Goal: Task Accomplishment & Management: Manage account settings

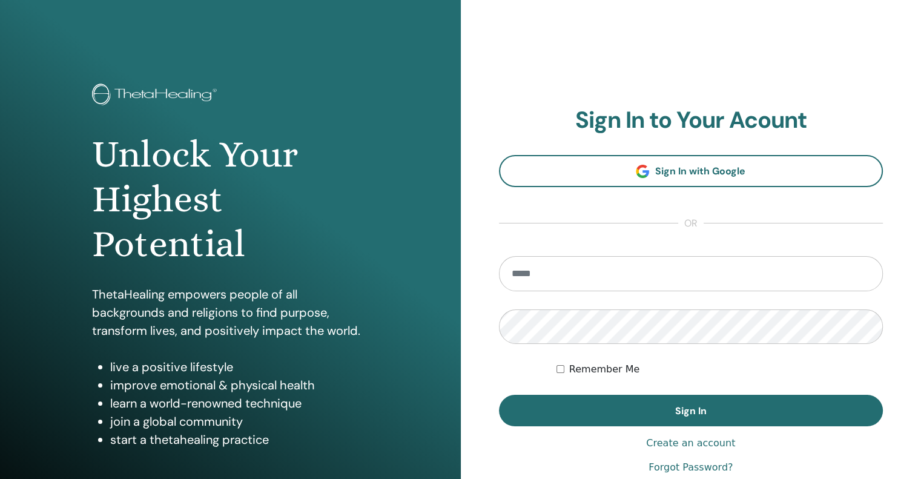
type input "**********"
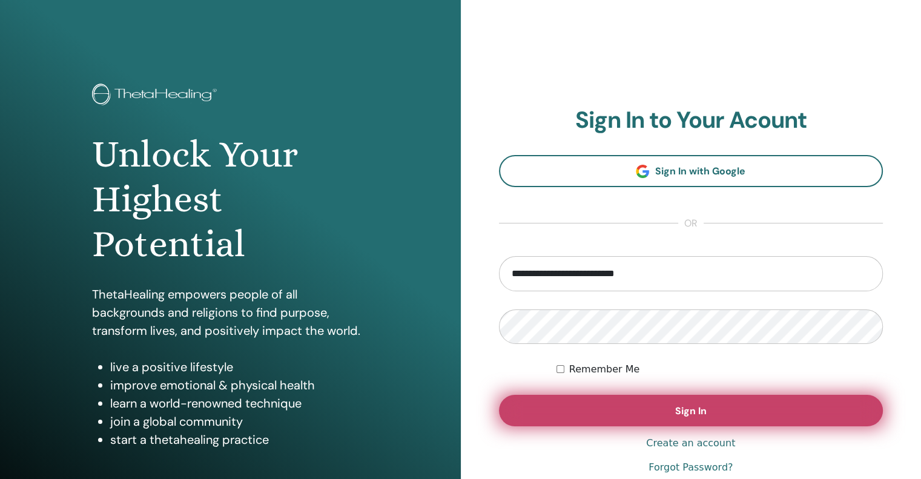
click at [562, 397] on button "Sign In" at bounding box center [691, 410] width 385 height 31
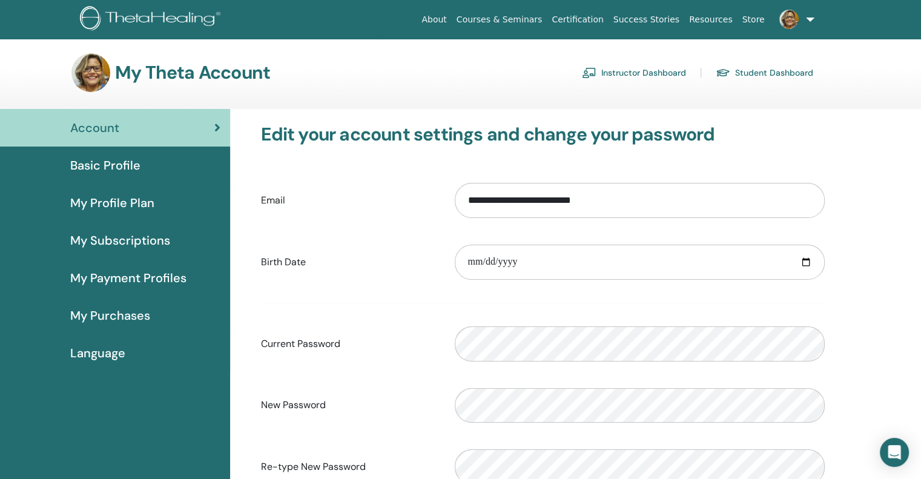
click at [626, 82] on div "My Theta Account Instructor Dashboard Student Dashboard" at bounding box center [442, 72] width 742 height 39
click at [626, 70] on link "Instructor Dashboard" at bounding box center [634, 72] width 104 height 19
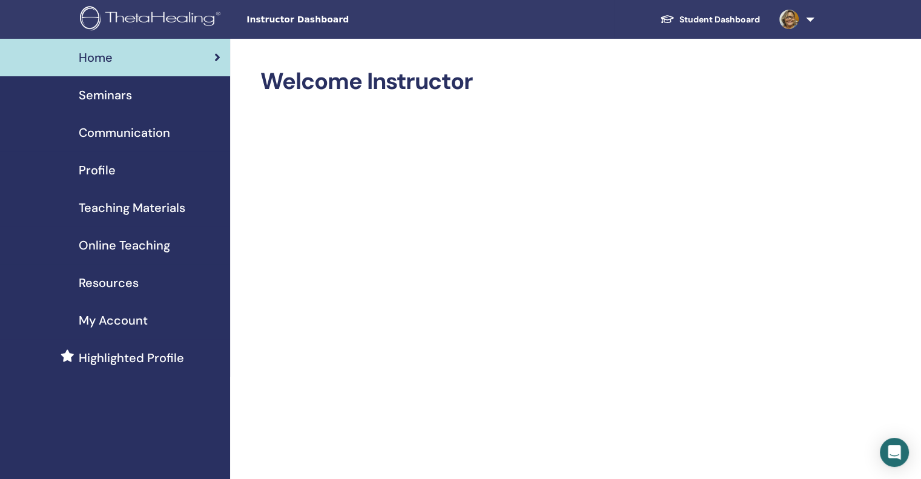
click at [114, 92] on span "Seminars" at bounding box center [105, 95] width 53 height 18
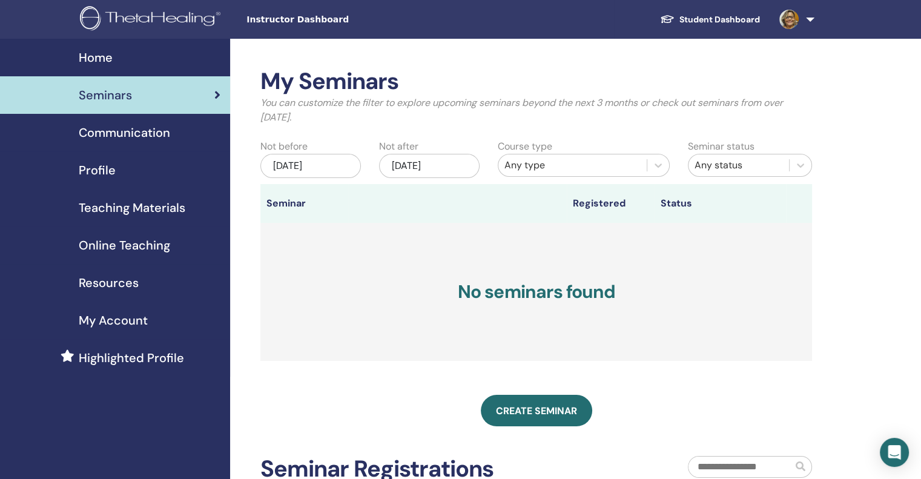
click at [128, 138] on span "Communication" at bounding box center [124, 133] width 91 height 18
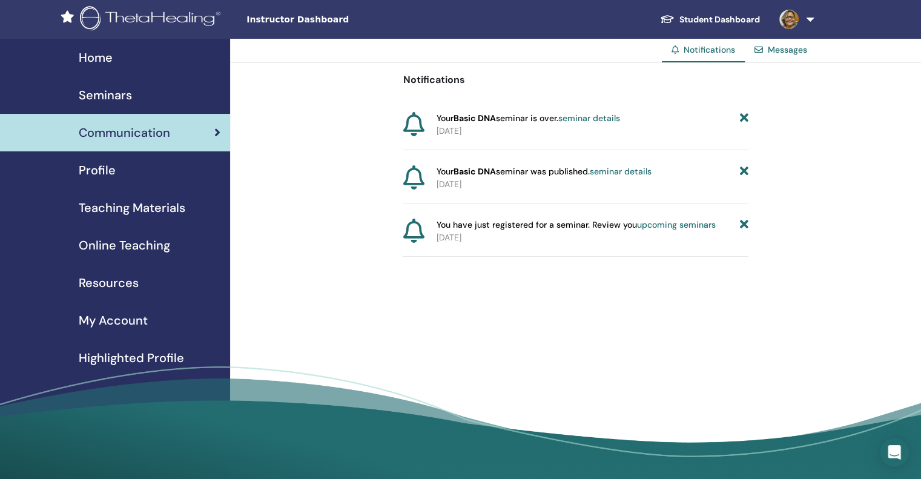
click at [100, 179] on span "Profile" at bounding box center [97, 170] width 37 height 18
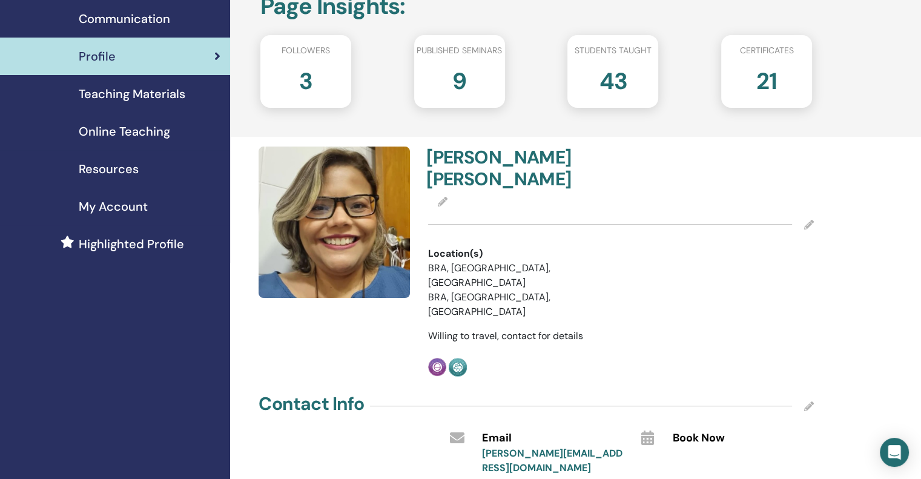
scroll to position [121, 0]
